Goal: Find specific page/section: Find specific page/section

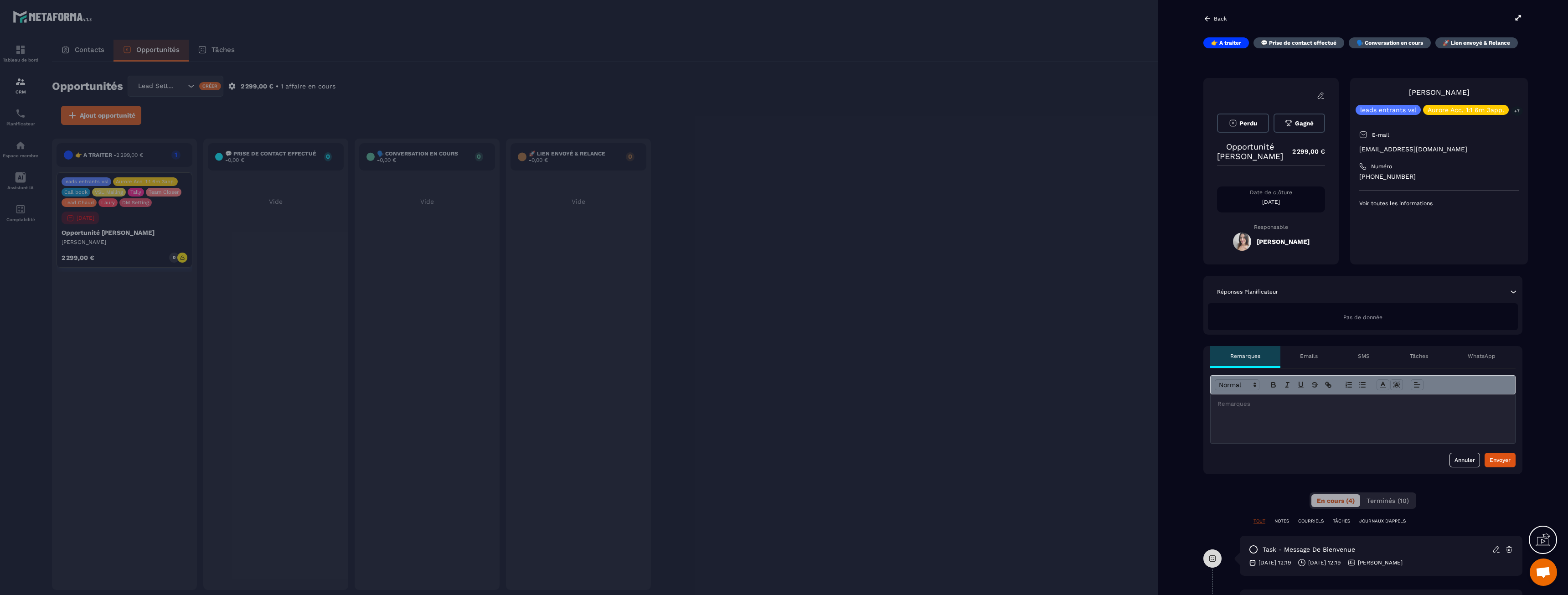
scroll to position [1523, 0]
drag, startPoint x: 1256, startPoint y: 252, endPoint x: 1304, endPoint y: 249, distance: 48.1
click at [1304, 245] on h5 "[PERSON_NAME]" at bounding box center [1283, 242] width 53 height 8
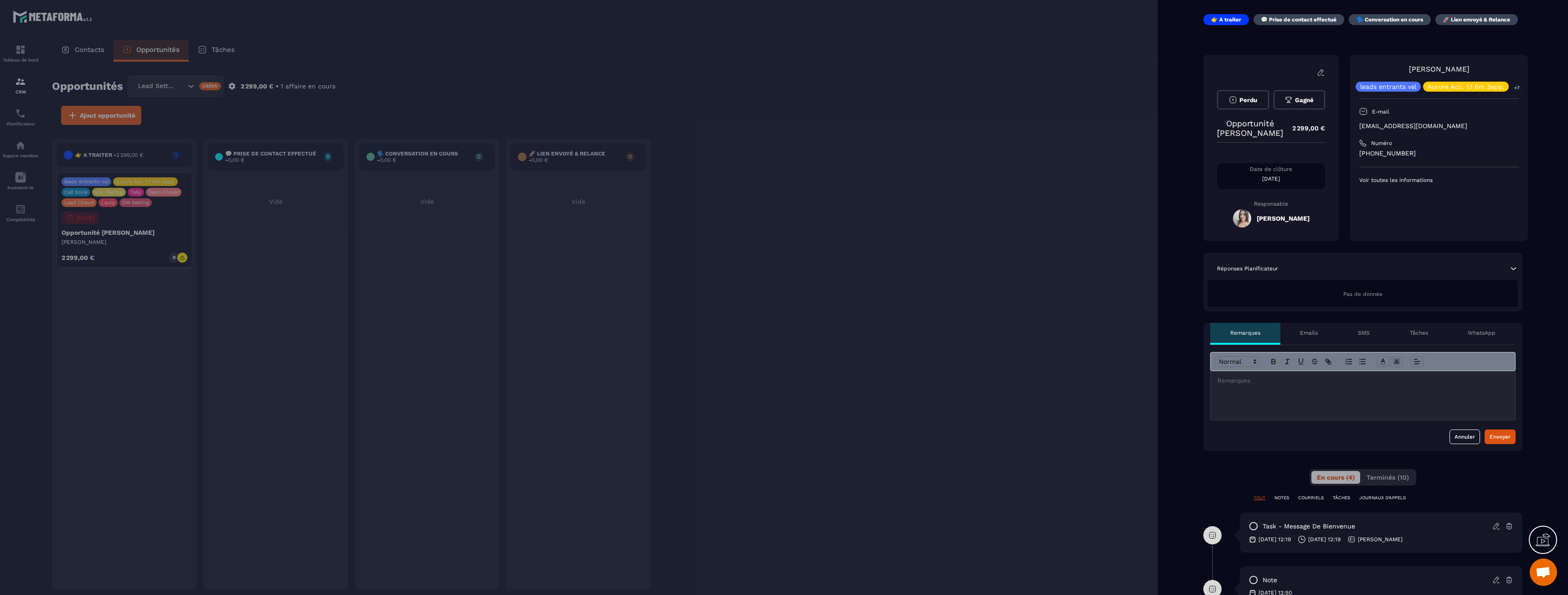
scroll to position [0, 0]
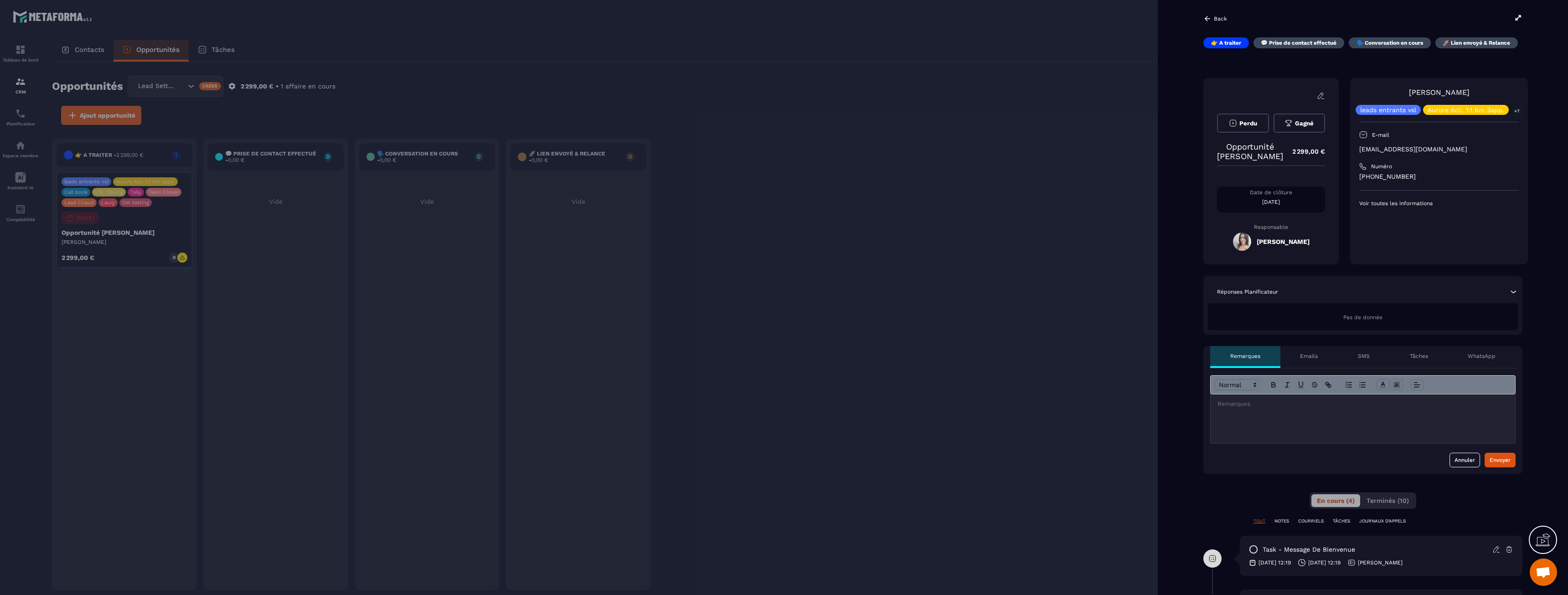
drag, startPoint x: 1262, startPoint y: 251, endPoint x: 1300, endPoint y: 253, distance: 38.1
click at [1300, 245] on h5 "[PERSON_NAME]" at bounding box center [1283, 242] width 53 height 8
drag, startPoint x: 1310, startPoint y: 252, endPoint x: 1262, endPoint y: 254, distance: 48.0
click at [1262, 245] on h5 "[PERSON_NAME]" at bounding box center [1283, 242] width 53 height 8
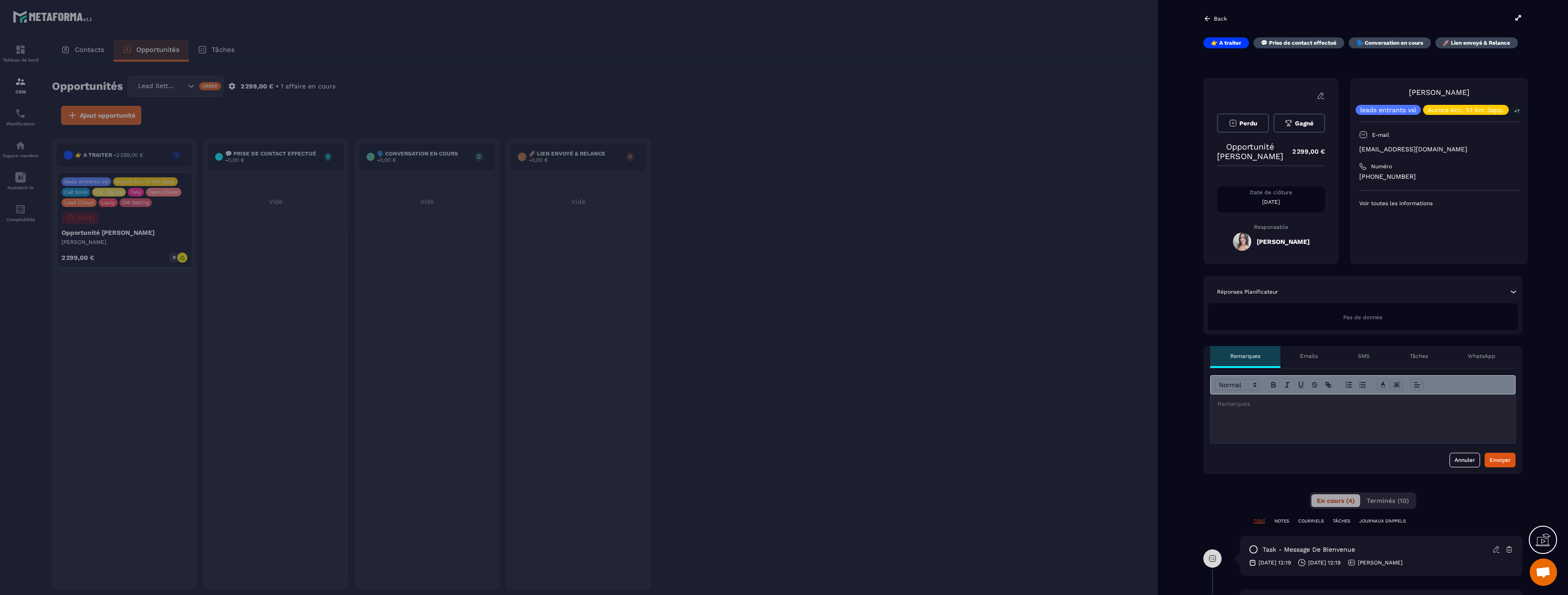
click at [1262, 245] on h5 "[PERSON_NAME]" at bounding box center [1283, 242] width 53 height 8
drag, startPoint x: 1262, startPoint y: 254, endPoint x: 1314, endPoint y: 254, distance: 52.0
click at [1314, 250] on div "[PERSON_NAME]" at bounding box center [1270, 242] width 108 height 18
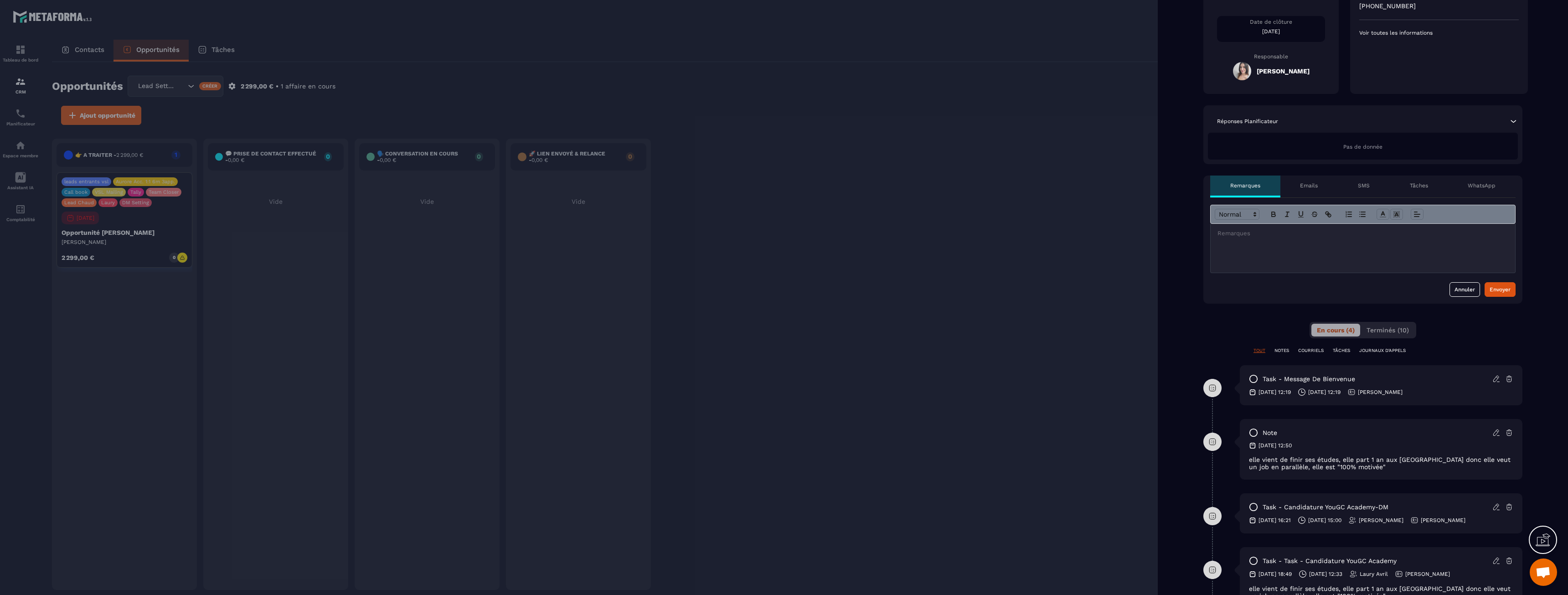
scroll to position [182, 0]
